Goal: Task Accomplishment & Management: Manage account settings

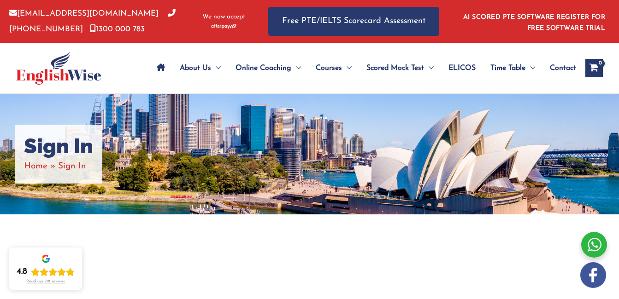
click at [72, 166] on span "Sign In" at bounding box center [72, 166] width 28 height 9
click at [70, 155] on h1 "Sign In" at bounding box center [58, 146] width 69 height 25
click at [35, 164] on span "Home" at bounding box center [35, 166] width 23 height 9
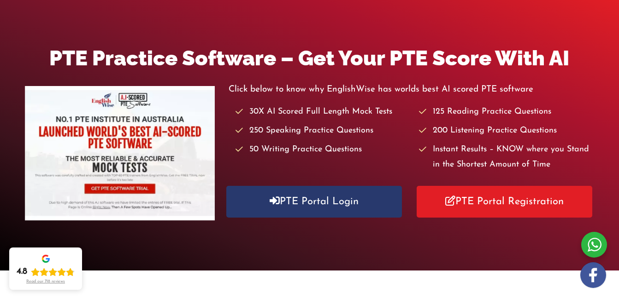
scroll to position [92, 0]
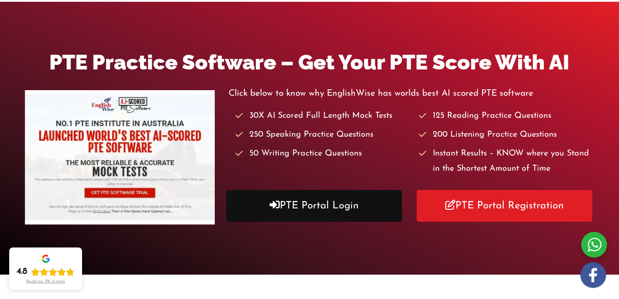
click at [346, 202] on link "PTE Portal Login" at bounding box center [314, 206] width 176 height 32
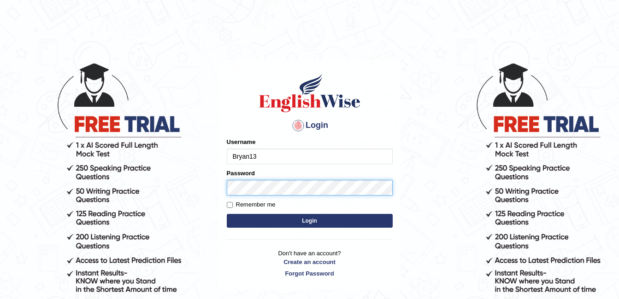
type input "Bryan13"
click at [390, 197] on form "Please fix the following errors: Username Bryan13 Password Remember me Login" at bounding box center [310, 184] width 166 height 93
click at [232, 205] on input "Remember me" at bounding box center [230, 205] width 6 height 6
checkbox input "true"
click at [279, 215] on button "Login" at bounding box center [310, 221] width 166 height 14
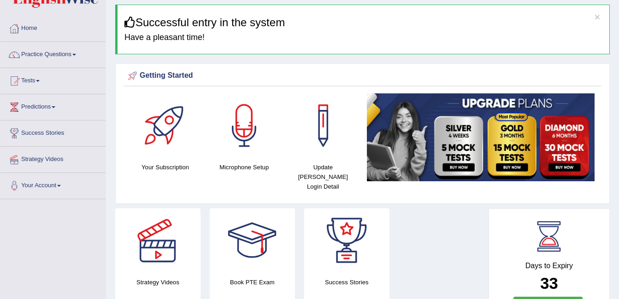
scroll to position [46, 0]
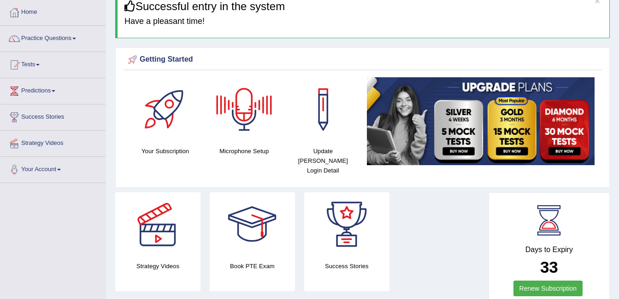
click at [245, 117] on div at bounding box center [244, 109] width 64 height 64
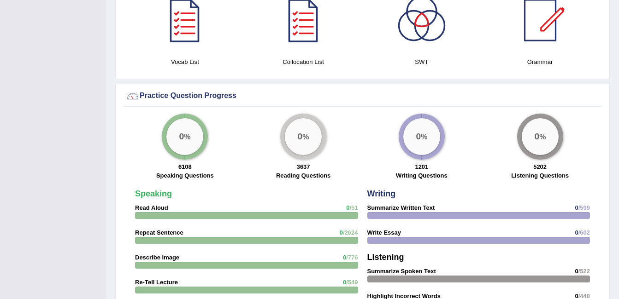
scroll to position [645, 0]
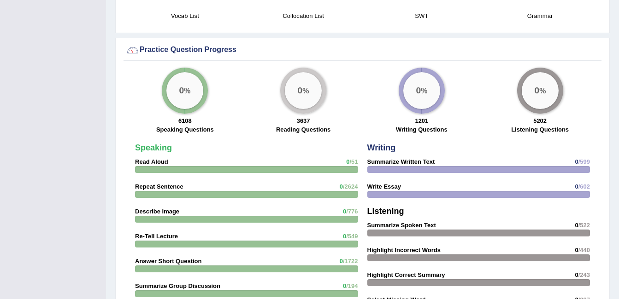
click at [186, 166] on div at bounding box center [246, 169] width 223 height 7
click at [186, 93] on div "0 %" at bounding box center [184, 90] width 37 height 37
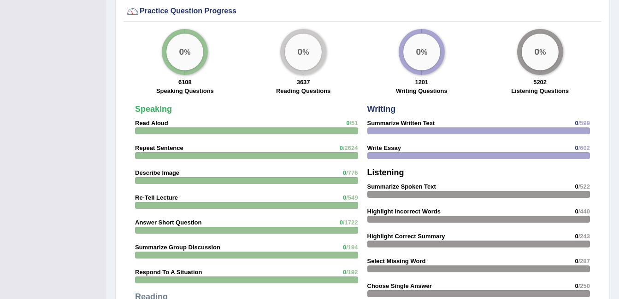
scroll to position [737, 0]
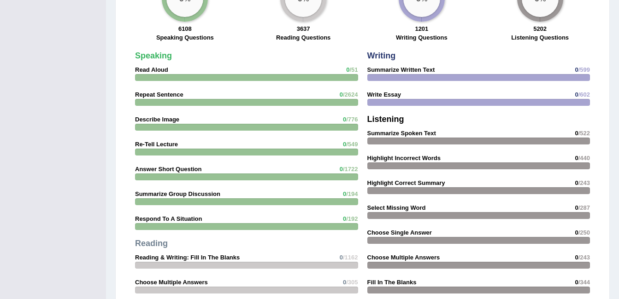
click at [319, 74] on div at bounding box center [246, 77] width 223 height 7
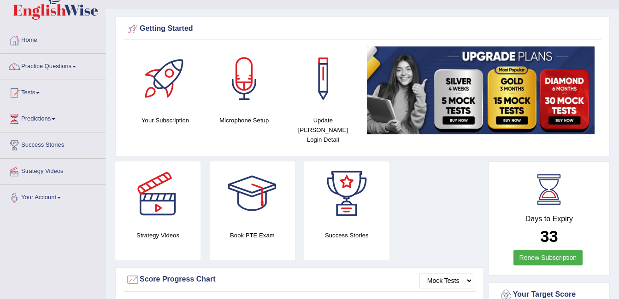
scroll to position [0, 0]
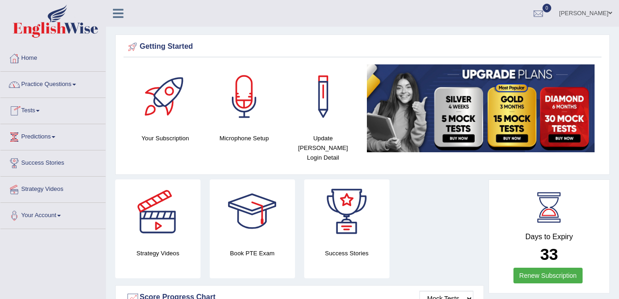
click at [42, 112] on link "Tests" at bounding box center [52, 109] width 105 height 23
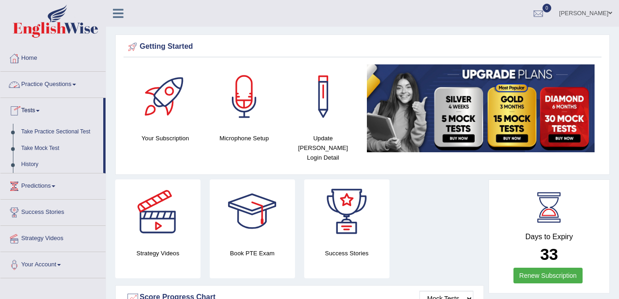
click at [71, 85] on link "Practice Questions" at bounding box center [52, 83] width 105 height 23
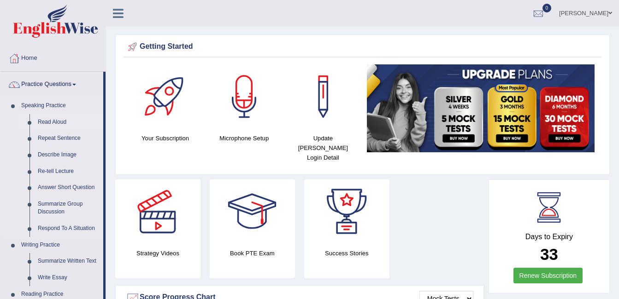
click at [66, 123] on link "Read Aloud" at bounding box center [69, 122] width 70 height 17
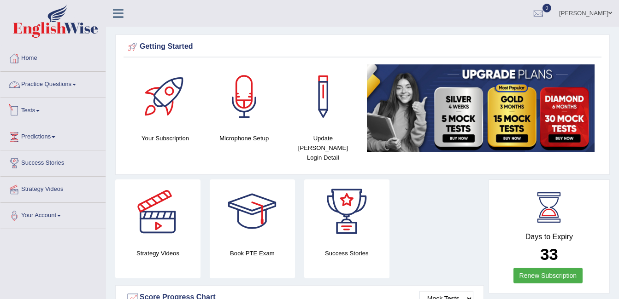
click at [72, 110] on link "Tests" at bounding box center [52, 109] width 105 height 23
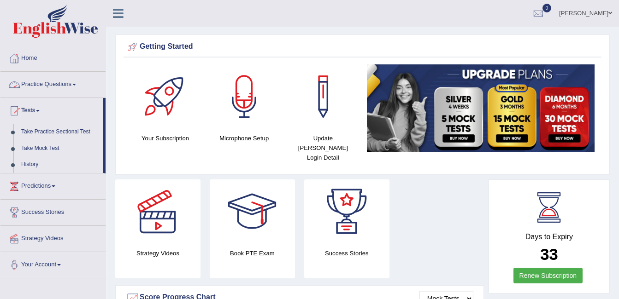
click at [76, 85] on span at bounding box center [74, 85] width 4 height 2
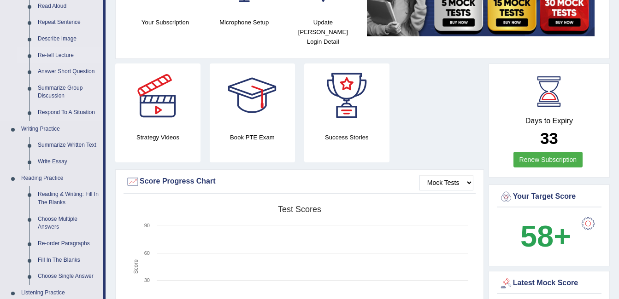
scroll to position [138, 0]
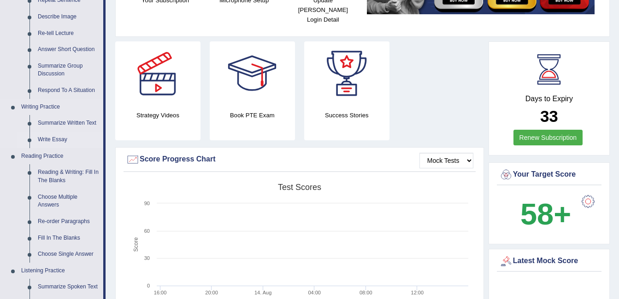
click at [59, 138] on link "Write Essay" at bounding box center [69, 140] width 70 height 17
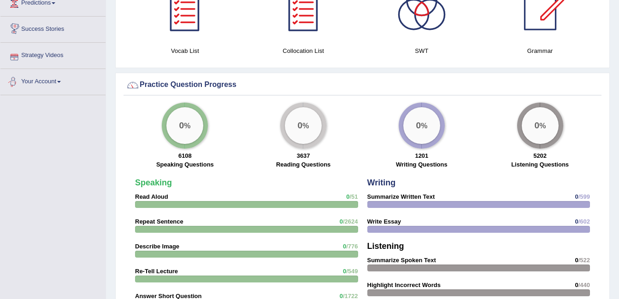
scroll to position [598, 0]
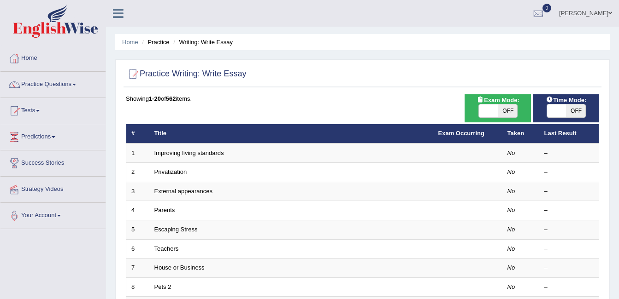
click at [610, 11] on span at bounding box center [610, 13] width 4 height 6
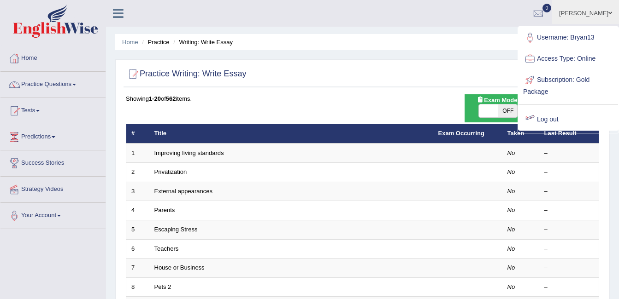
click at [564, 119] on link "Log out" at bounding box center [568, 119] width 100 height 21
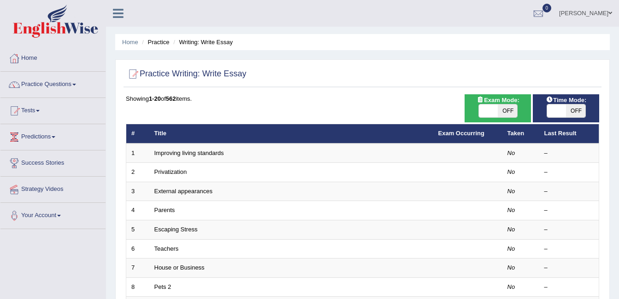
click at [609, 12] on span at bounding box center [610, 13] width 4 height 6
